Goal: Information Seeking & Learning: Learn about a topic

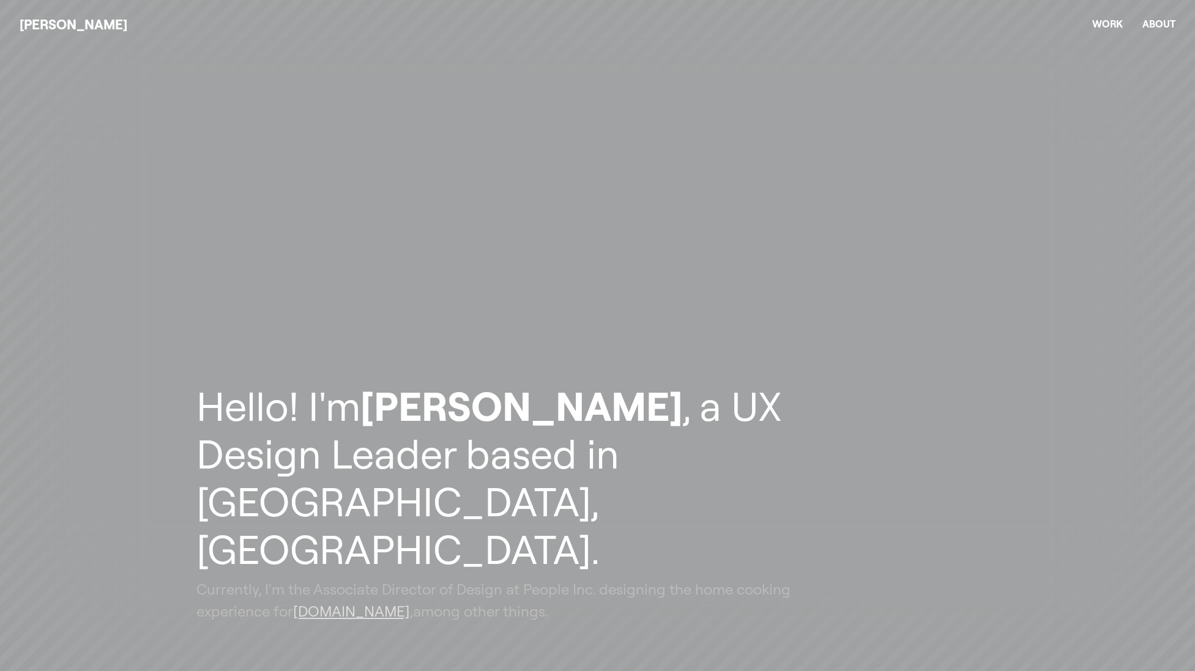
drag, startPoint x: 518, startPoint y: 231, endPoint x: 350, endPoint y: 261, distance: 171.6
click at [351, 261] on header "Hello! I'm [PERSON_NAME] , a UX Design Leader based in [GEOGRAPHIC_DATA], [GEOG…" at bounding box center [597, 335] width 1195 height 671
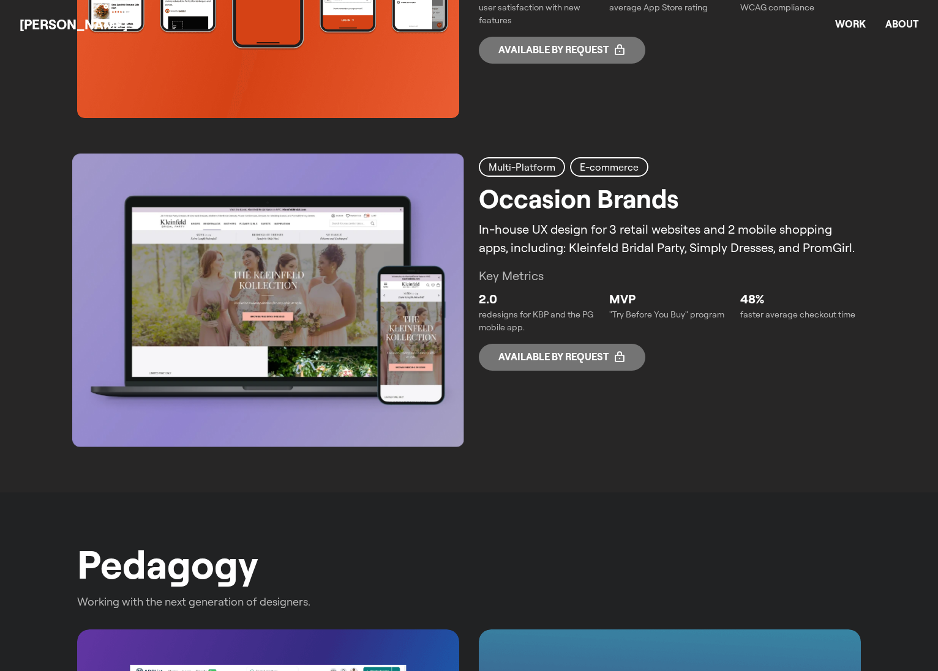
scroll to position [1986, 0]
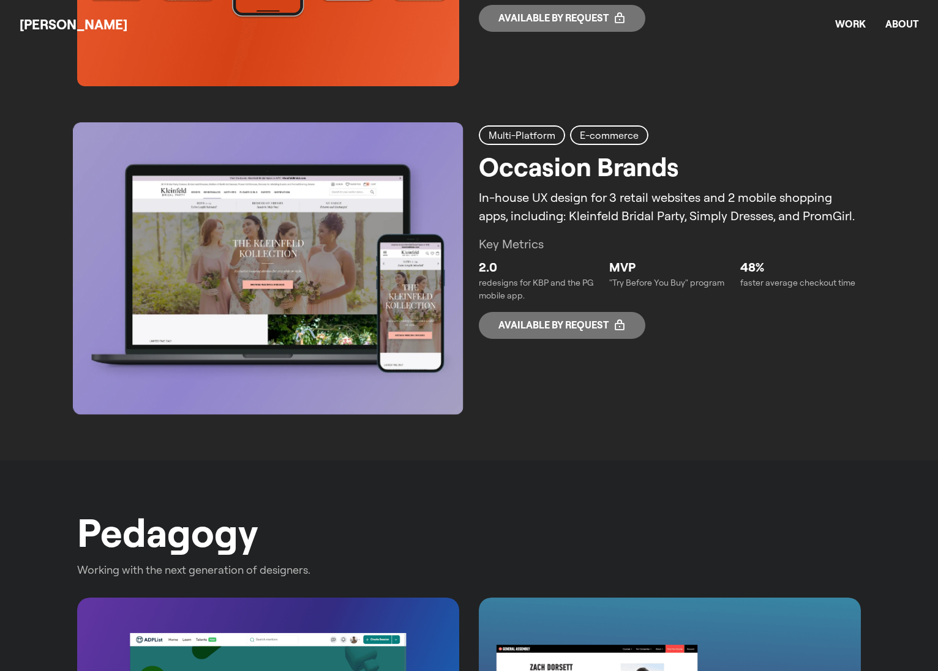
click at [403, 293] on img at bounding box center [268, 268] width 390 height 293
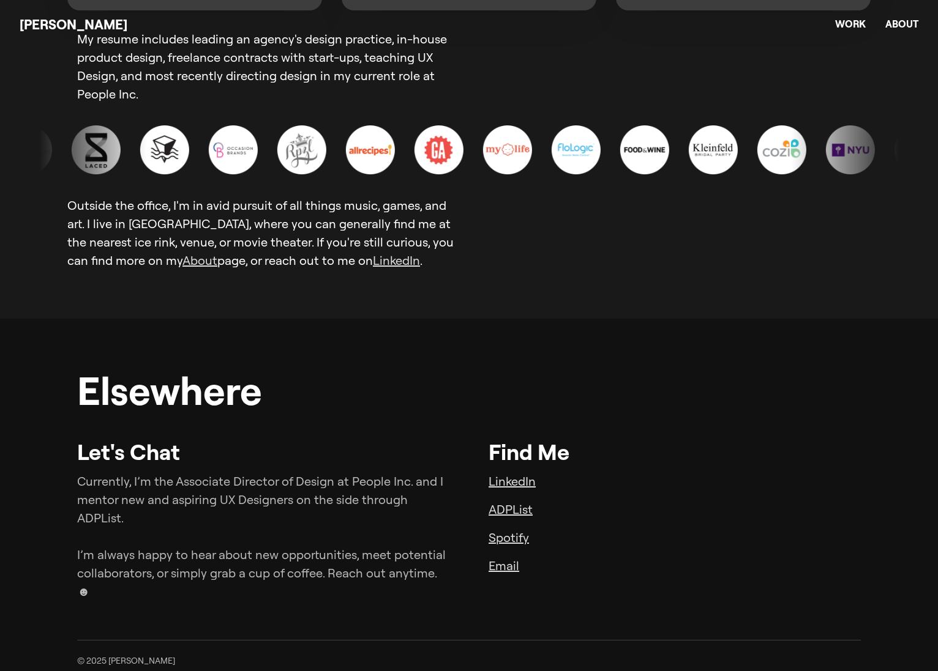
scroll to position [3392, 0]
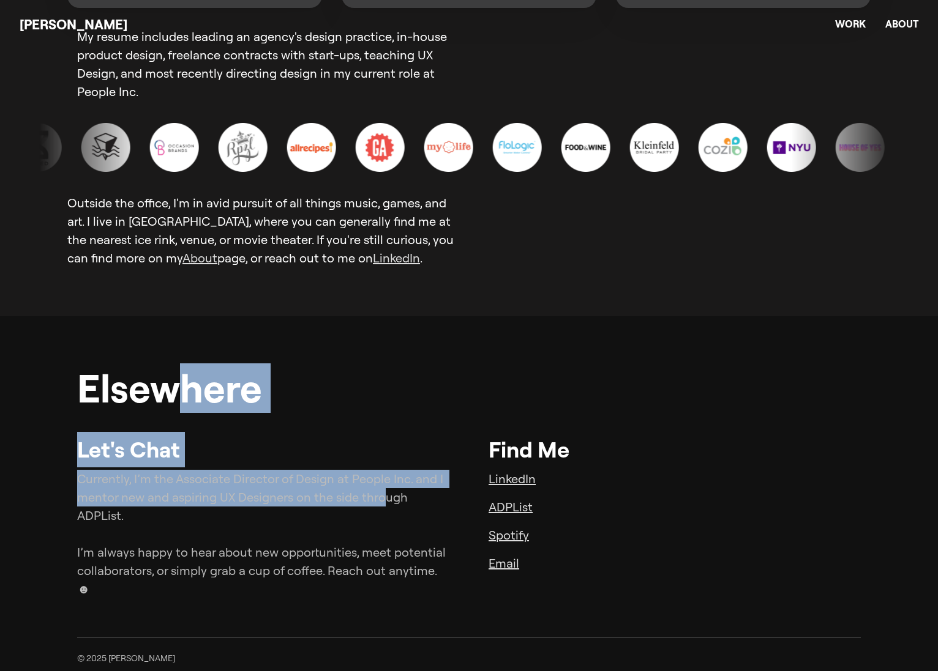
drag, startPoint x: 204, startPoint y: 410, endPoint x: 383, endPoint y: 506, distance: 203.2
click at [382, 506] on div "Elsewhere Let's Chat Currently, I’m the Associate Director of Design at People …" at bounding box center [468, 481] width 783 height 233
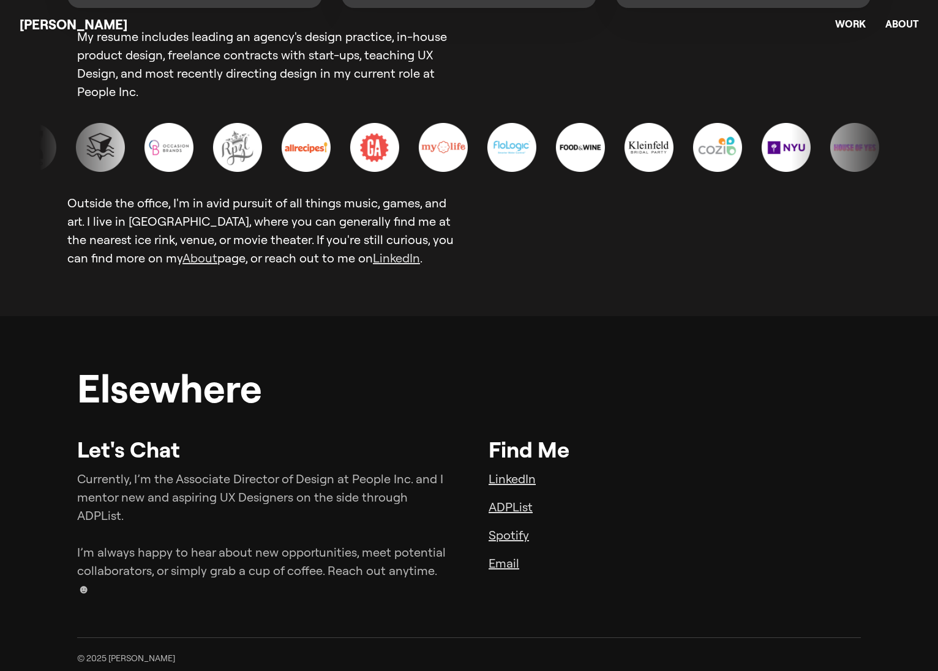
click at [384, 505] on p "Currently, I’m the Associate Director of Design at People Inc. and I mentor new…" at bounding box center [263, 534] width 372 height 129
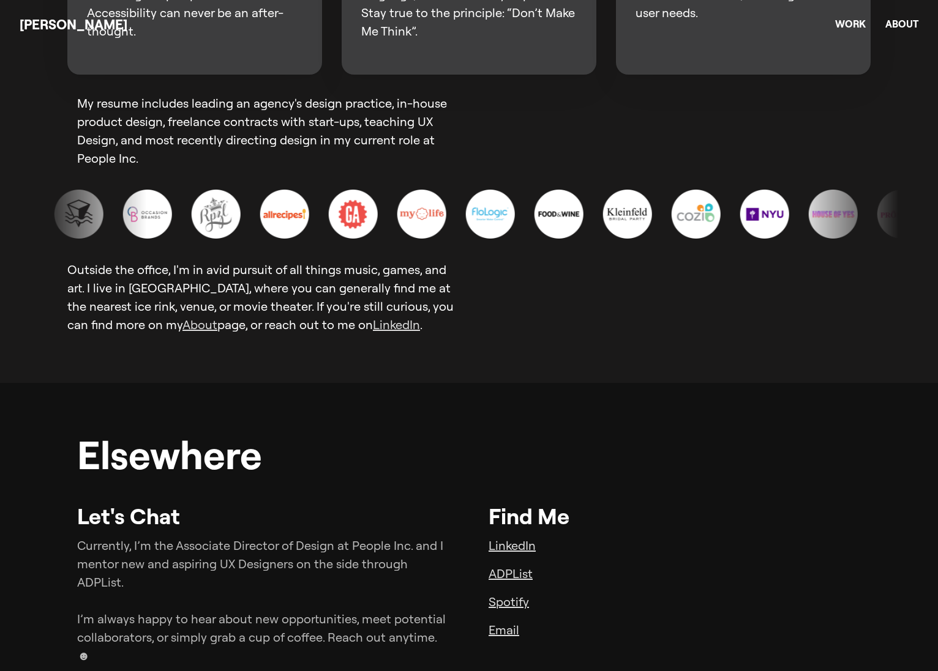
scroll to position [3185, 0]
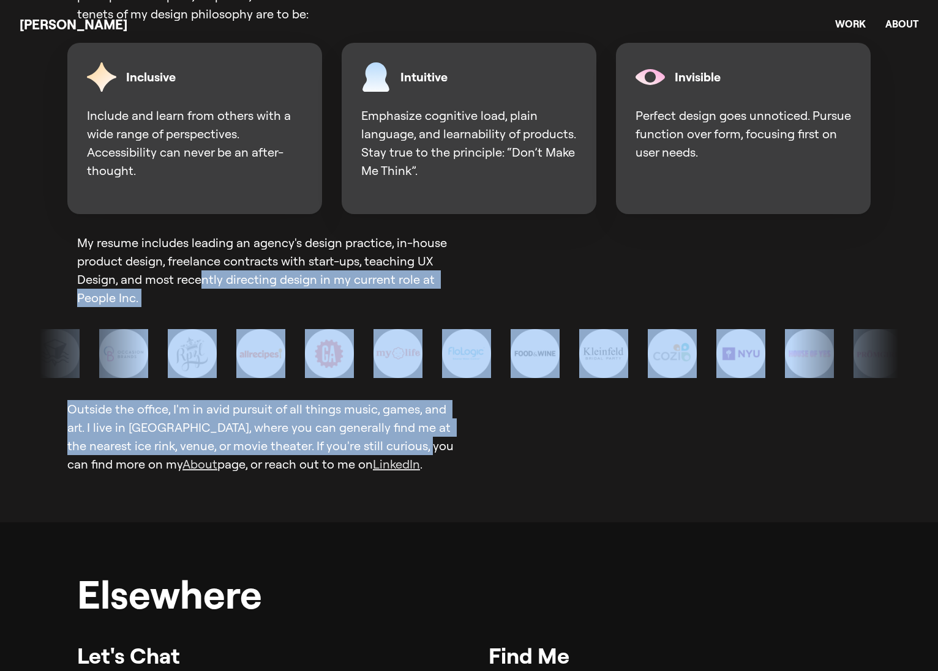
drag, startPoint x: 381, startPoint y: 436, endPoint x: 200, endPoint y: 285, distance: 235.1
click at [200, 285] on div "About I'm a user experience design leader focused on creating accessible, under…" at bounding box center [469, 184] width 938 height 679
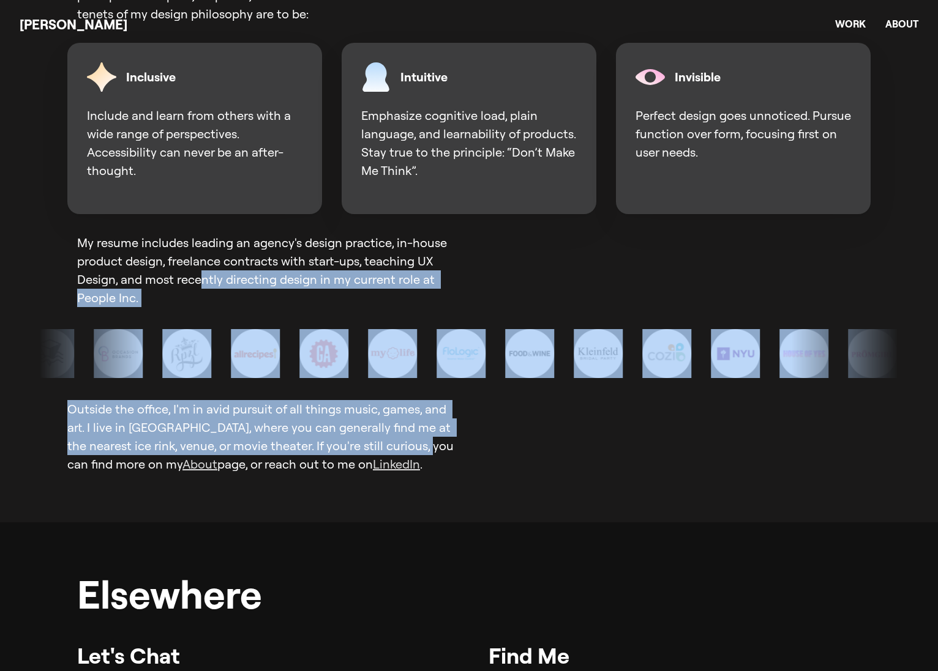
click at [200, 283] on p "My resume includes leading an agency's design practice, in-house product design…" at bounding box center [273, 270] width 392 height 73
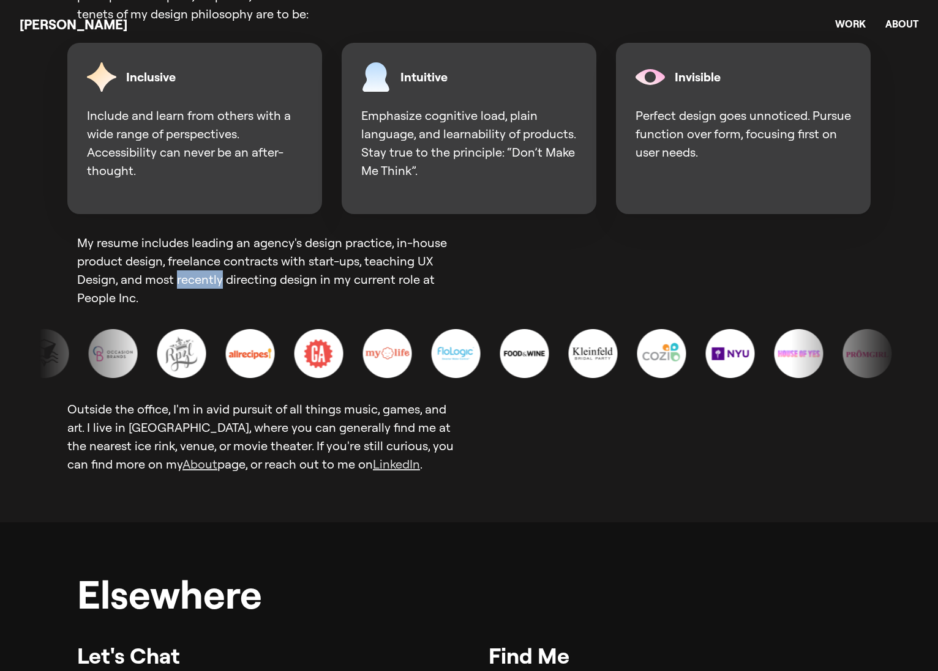
click at [200, 283] on p "My resume includes leading an agency's design practice, in-house product design…" at bounding box center [273, 270] width 392 height 73
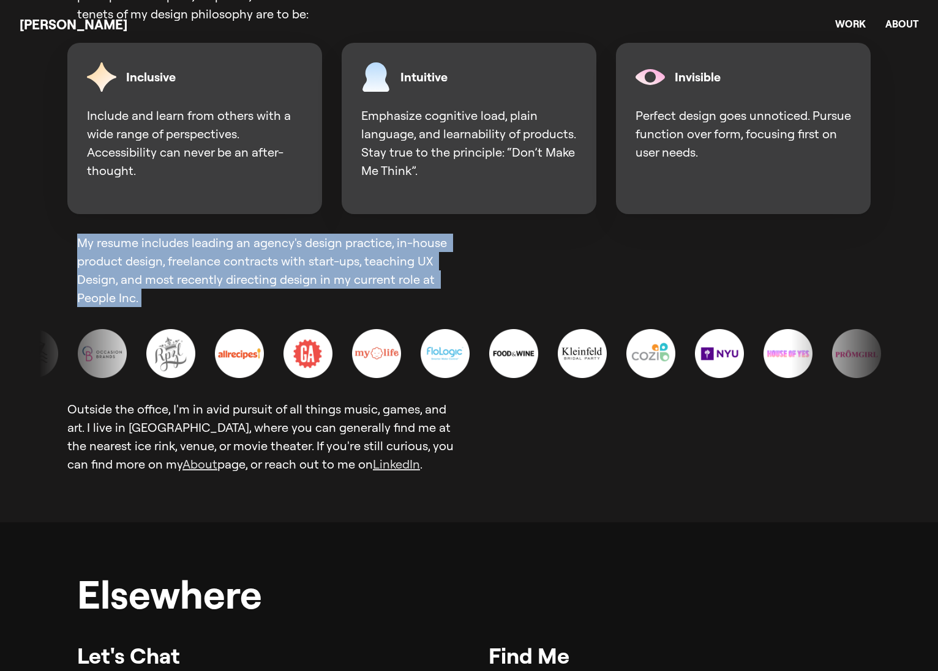
click at [200, 283] on p "My resume includes leading an agency's design practice, in-house product design…" at bounding box center [273, 270] width 392 height 73
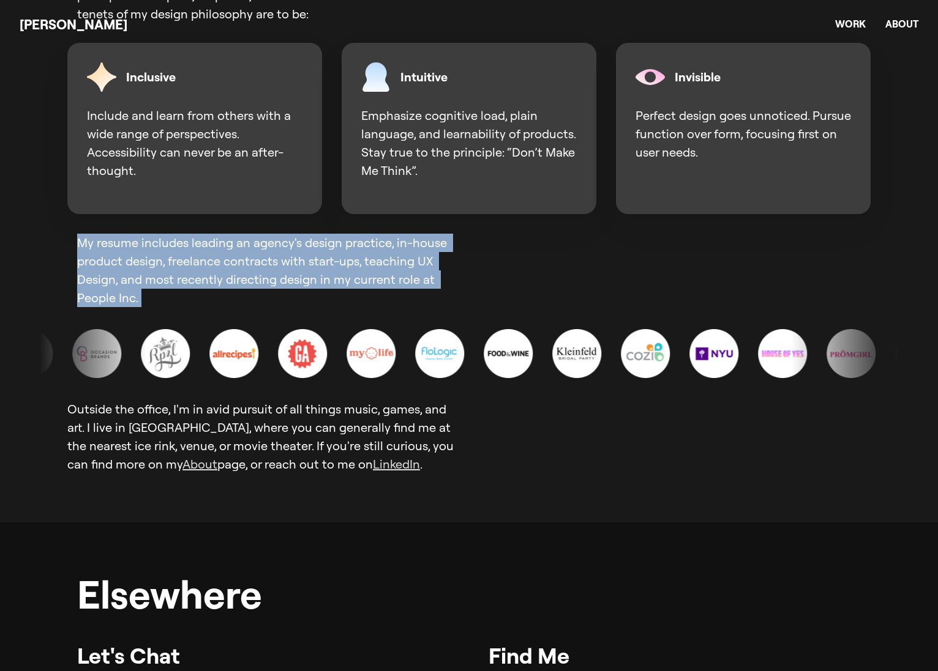
click at [200, 283] on p "My resume includes leading an agency's design practice, in-house product design…" at bounding box center [273, 270] width 392 height 73
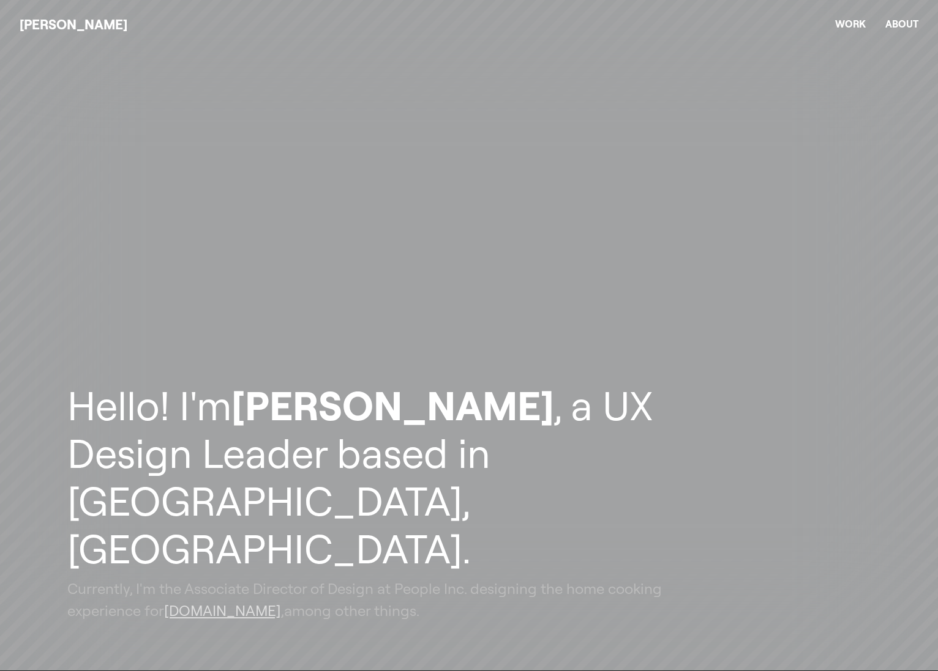
scroll to position [0, 0]
click at [206, 196] on header "Hello! I'm [PERSON_NAME] , a UX Design Leader based in [GEOGRAPHIC_DATA], [GEOG…" at bounding box center [469, 335] width 938 height 671
